Goal: Navigation & Orientation: Find specific page/section

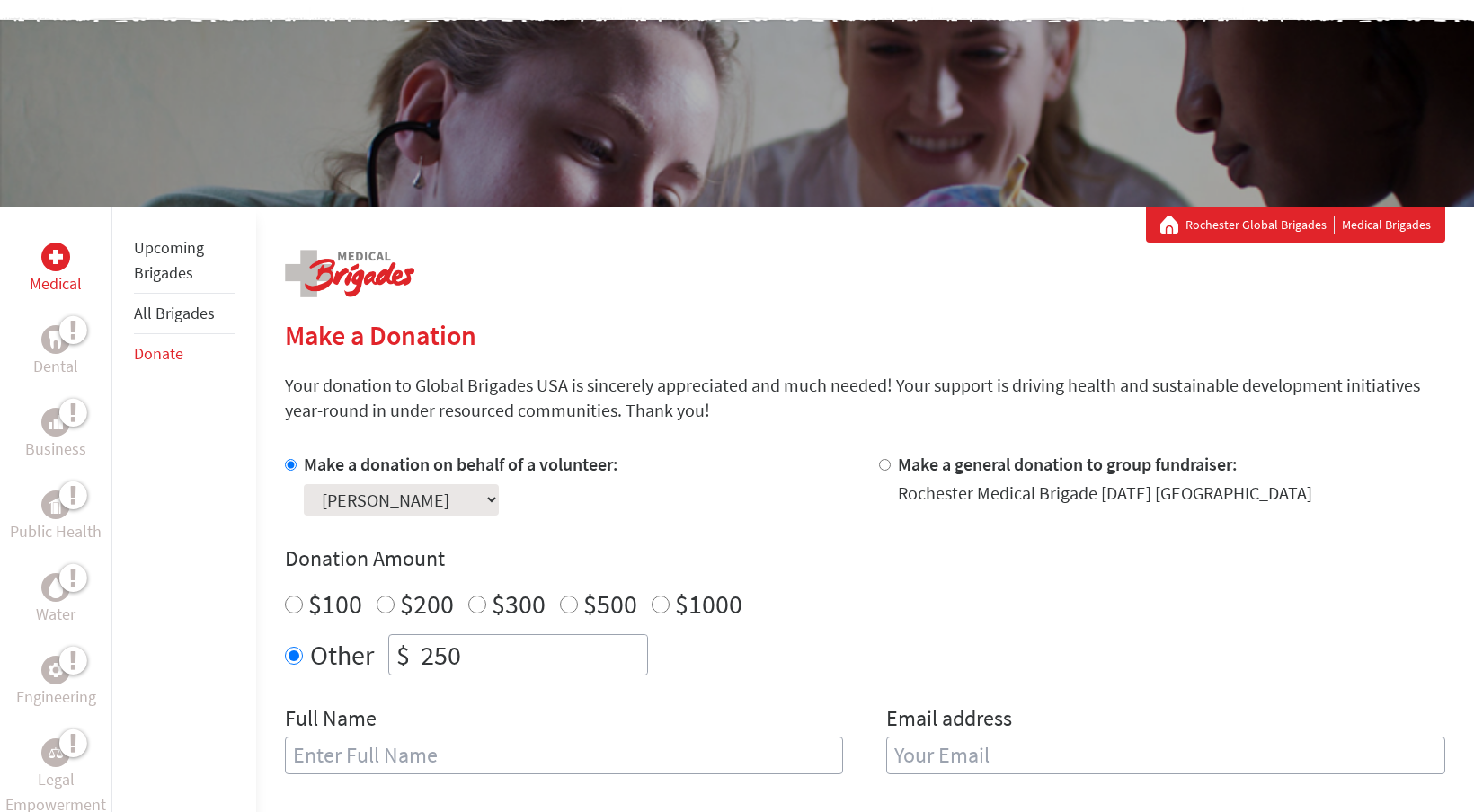
scroll to position [127, 0]
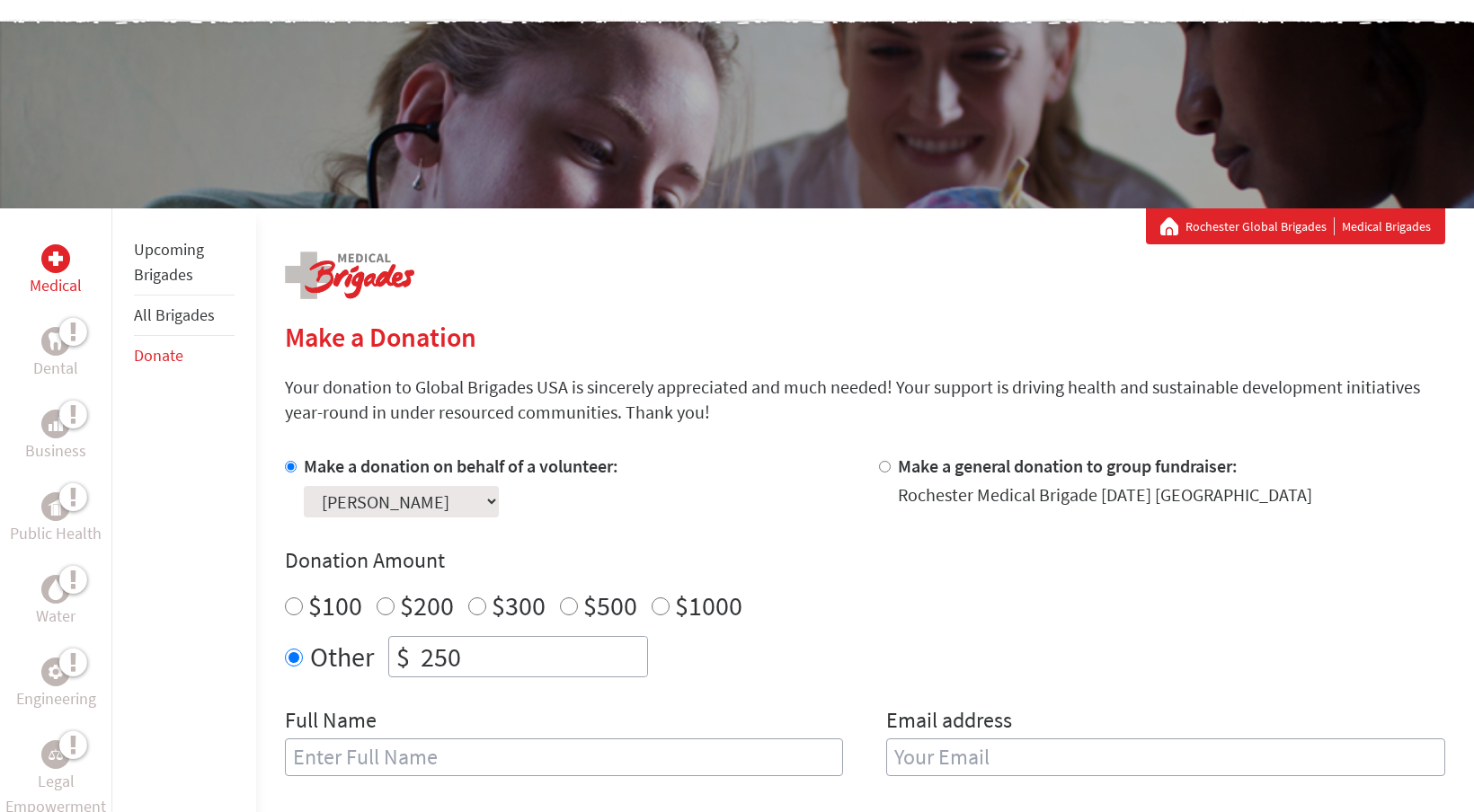
click at [1210, 224] on link "Rochester Global Brigades" at bounding box center [1260, 227] width 149 height 18
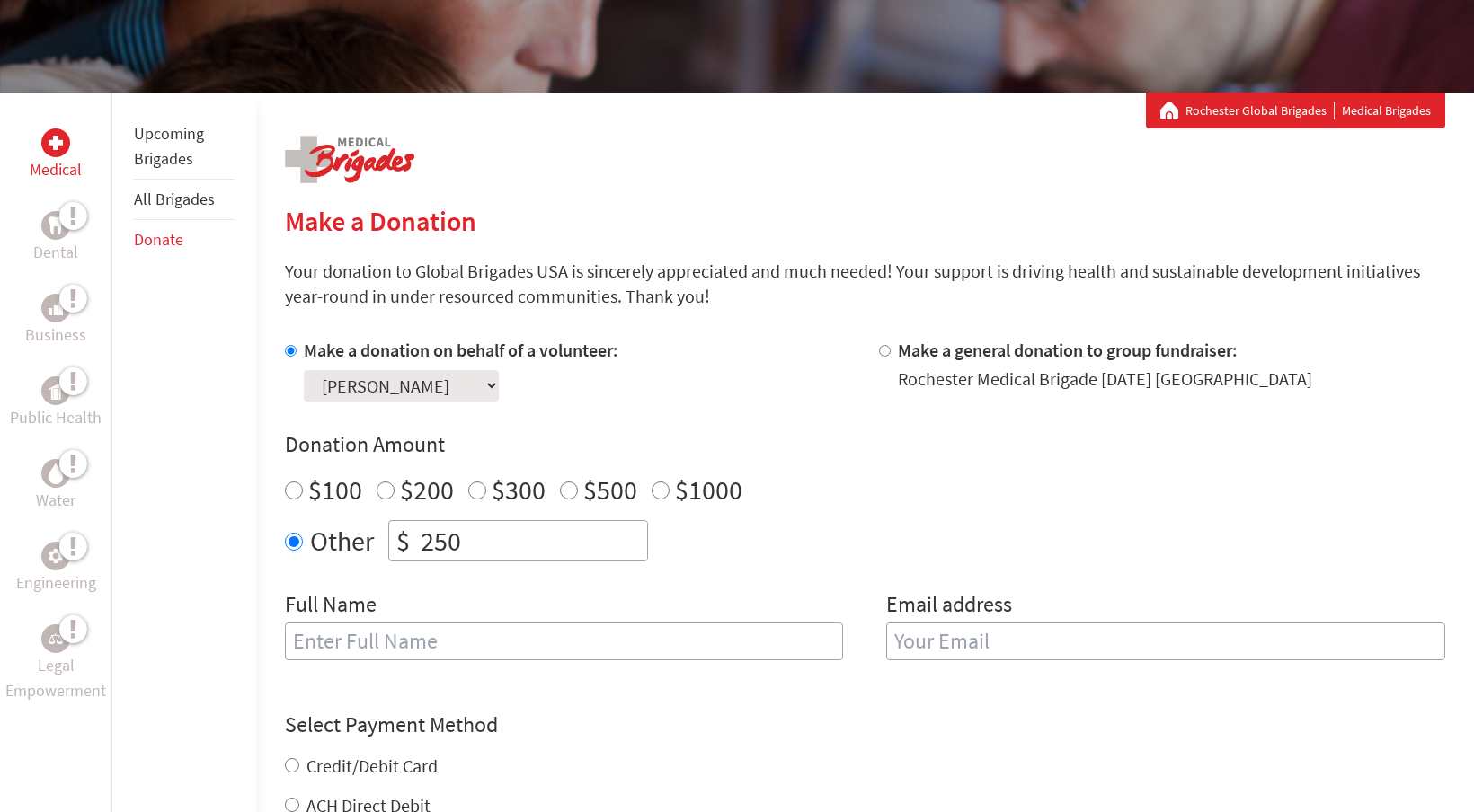
scroll to position [241, 0]
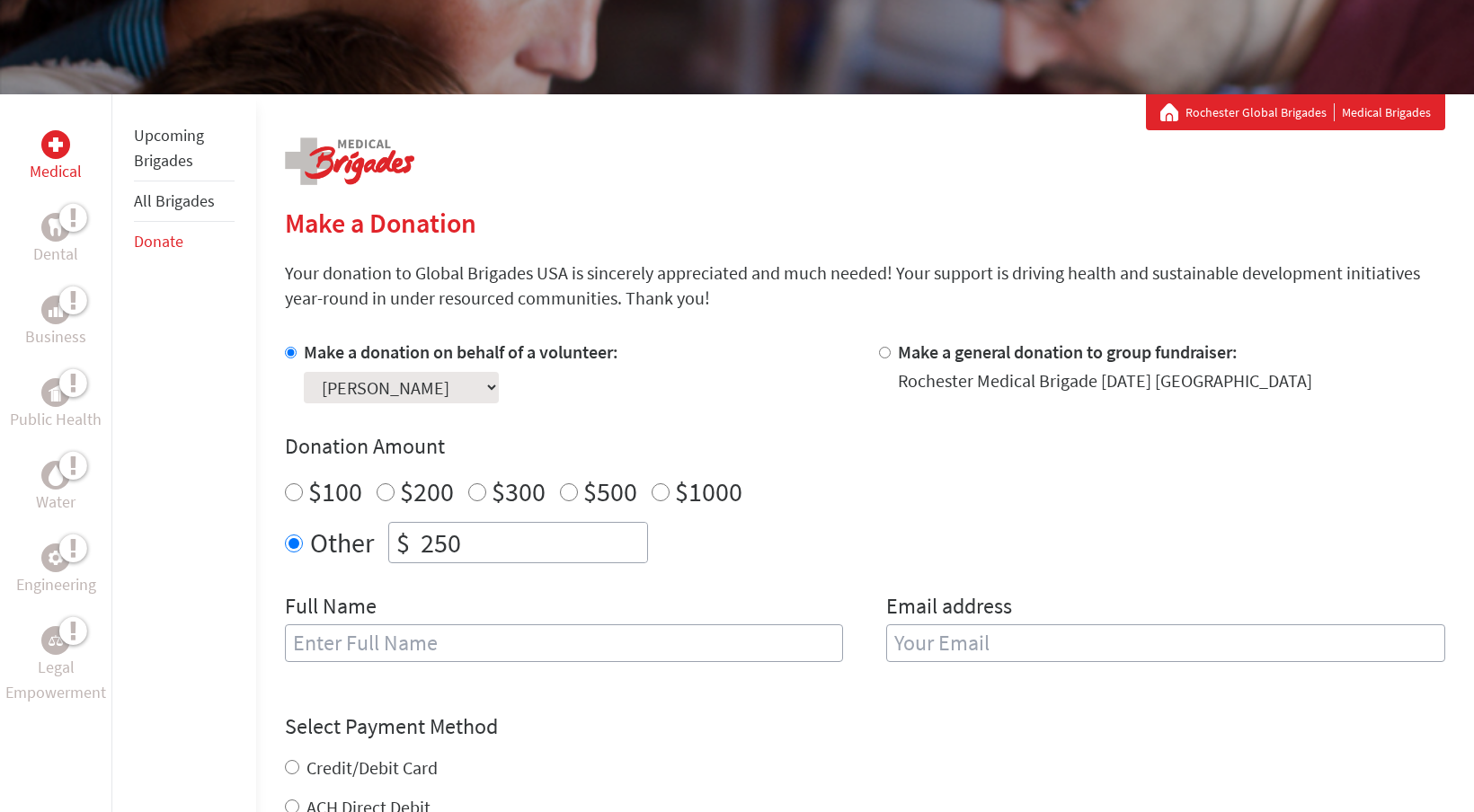
click at [178, 162] on link "Upcoming Brigades" at bounding box center [169, 147] width 70 height 46
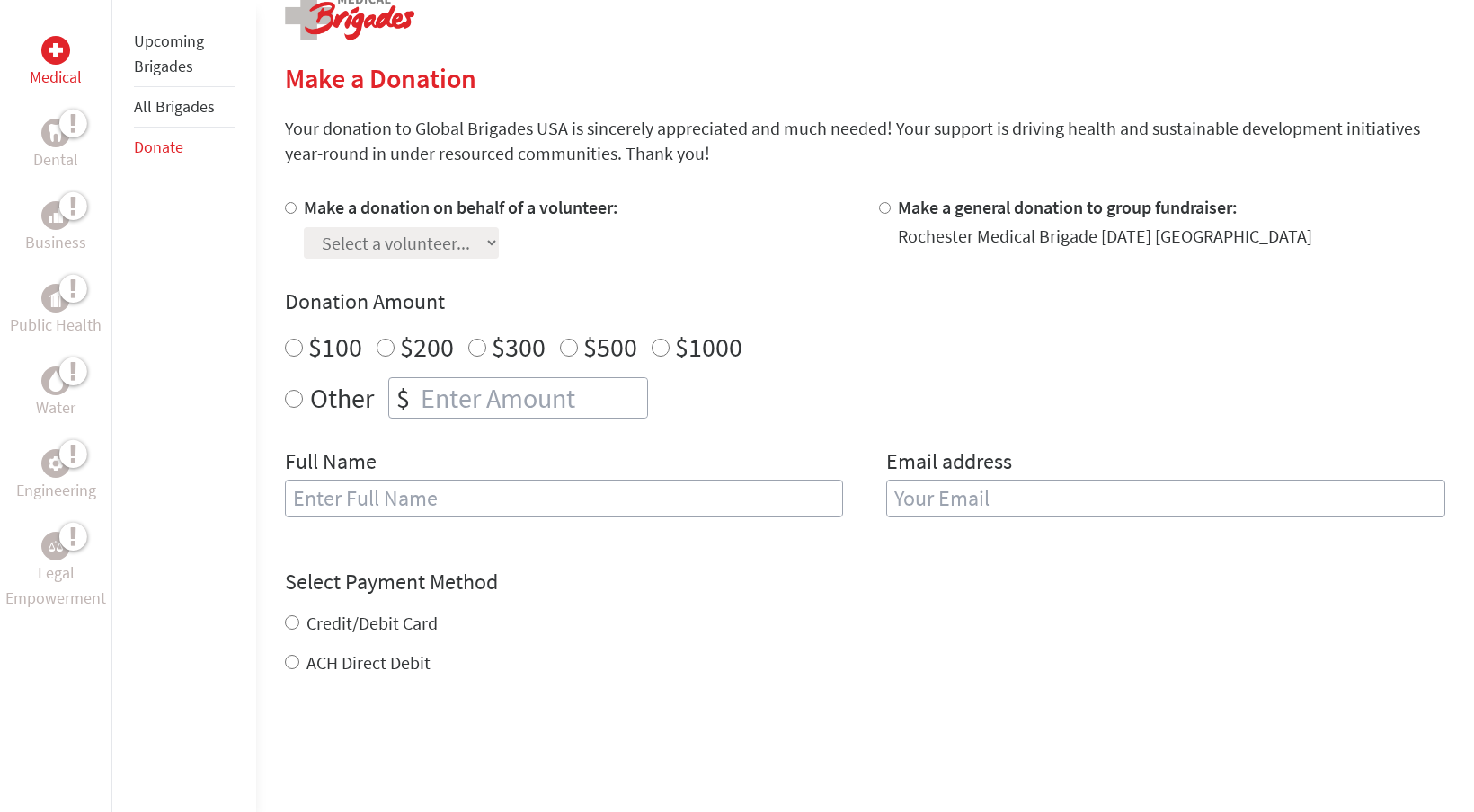
scroll to position [192, 0]
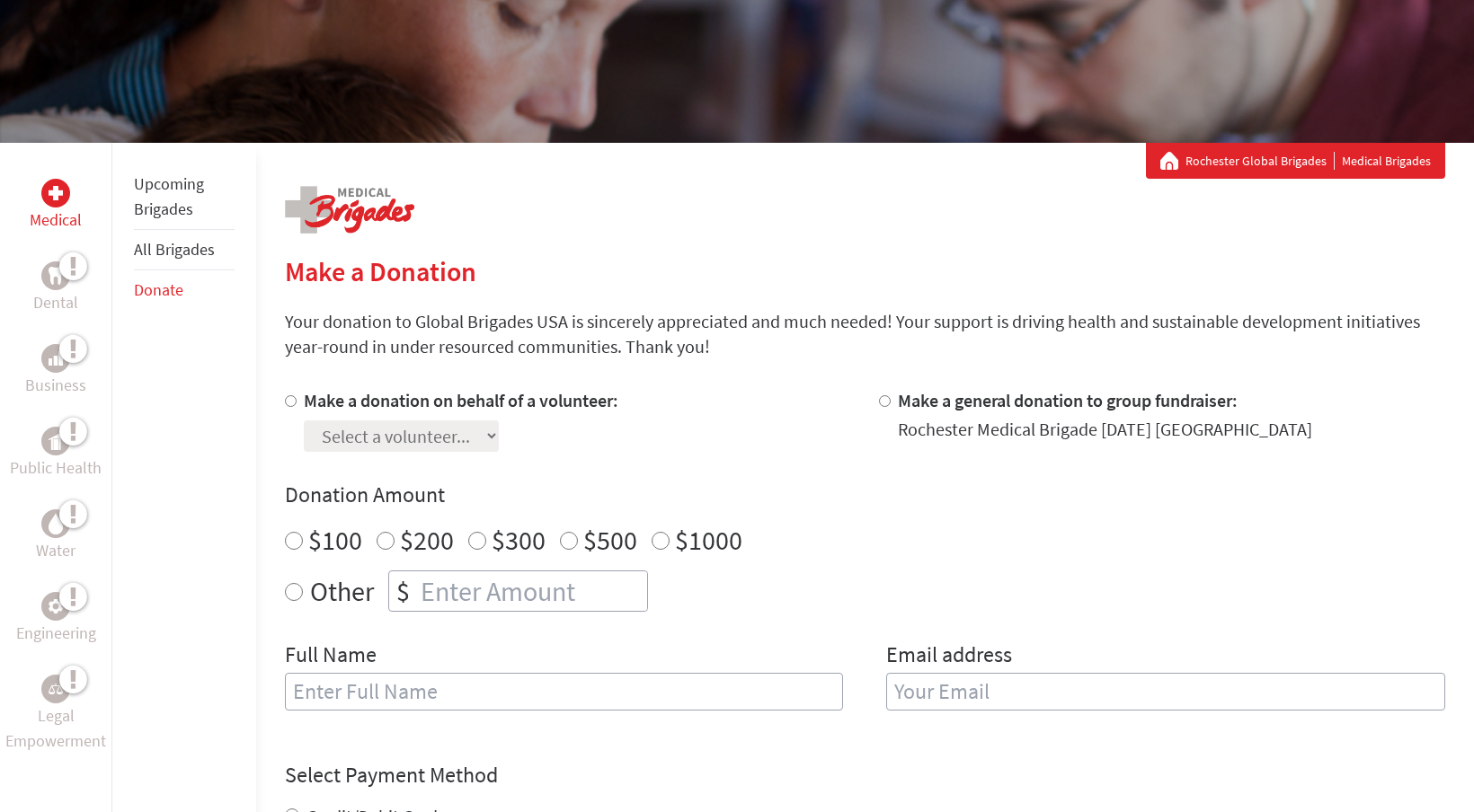
click at [183, 218] on link "Upcoming Brigades" at bounding box center [169, 196] width 70 height 46
